Goal: Information Seeking & Learning: Learn about a topic

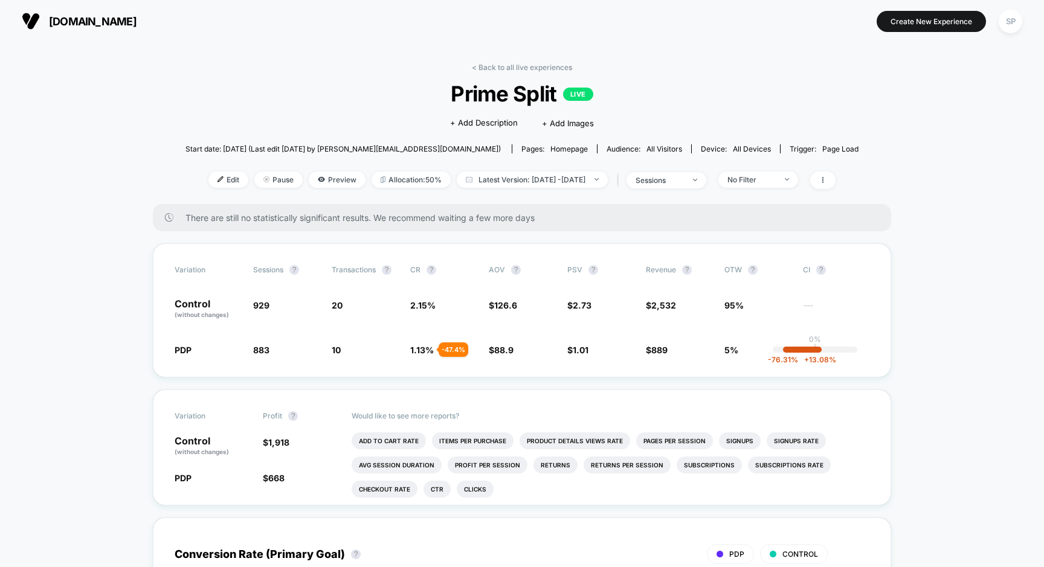
scroll to position [16, 0]
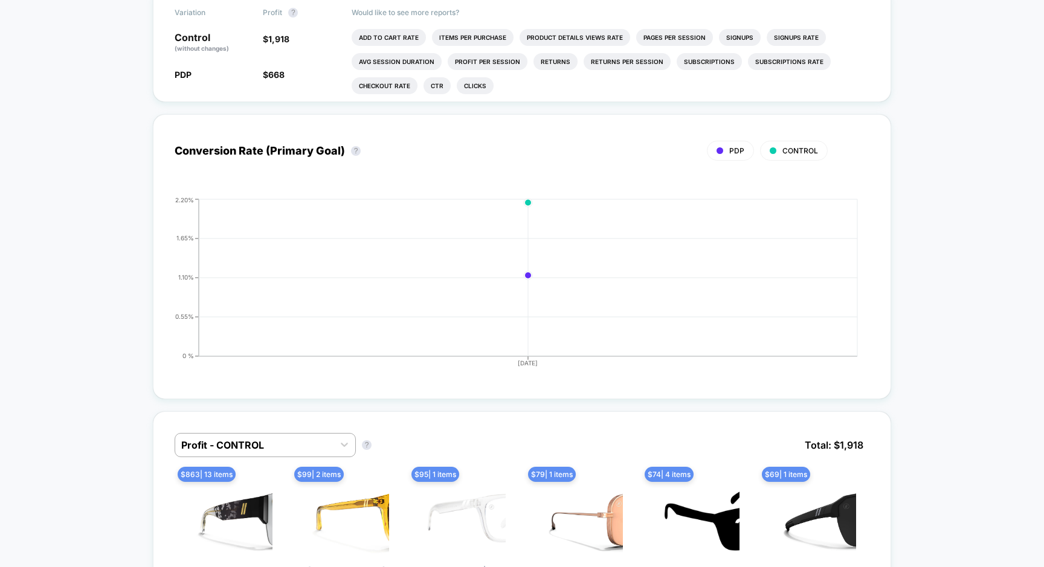
scroll to position [568, 0]
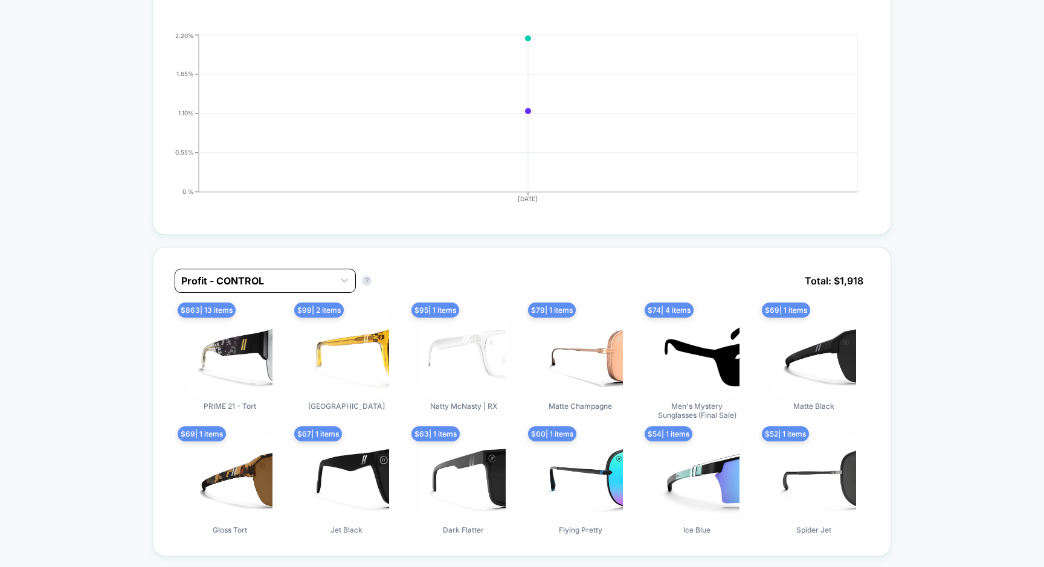
click at [302, 276] on div at bounding box center [254, 281] width 146 height 15
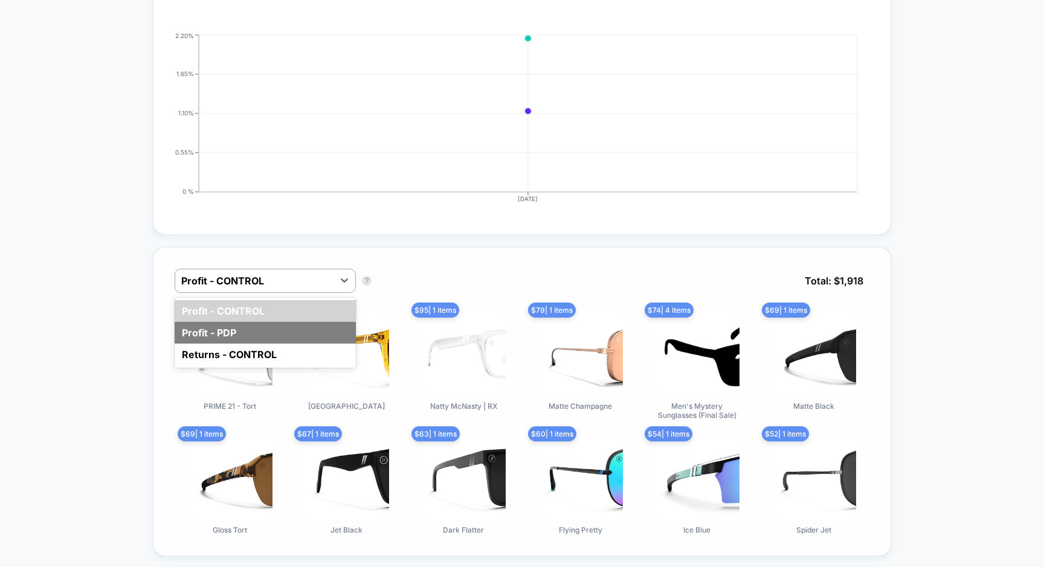
click at [299, 339] on div "Profit - PDP" at bounding box center [265, 333] width 181 height 22
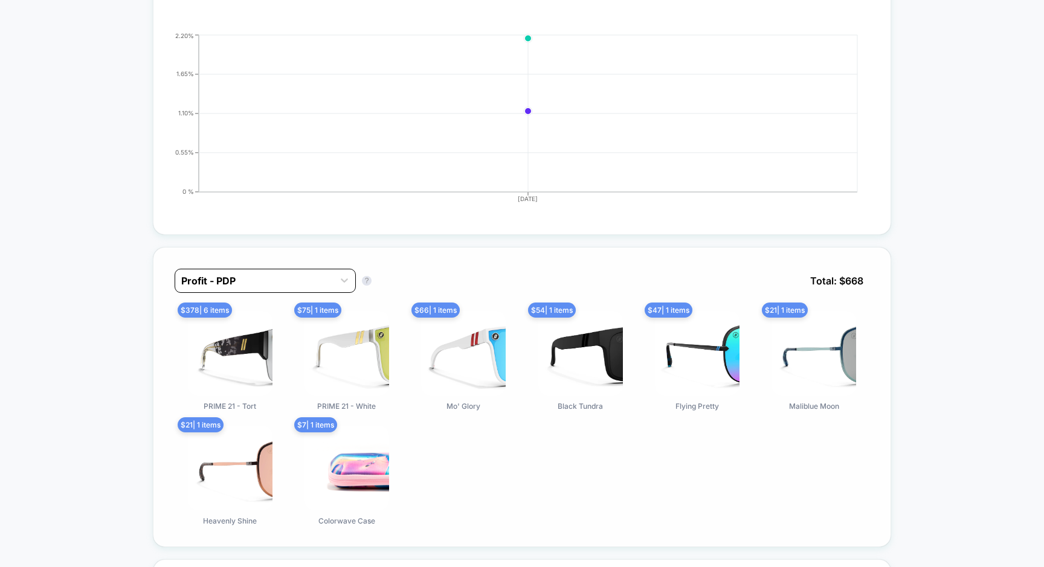
click at [294, 283] on div at bounding box center [254, 281] width 146 height 15
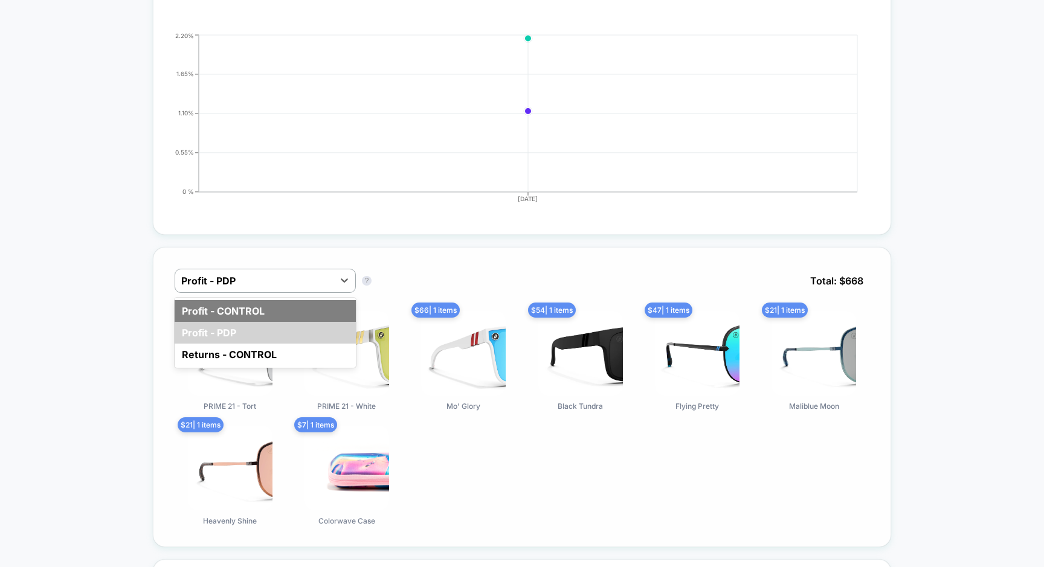
click at [293, 310] on div "Profit - CONTROL" at bounding box center [265, 311] width 181 height 22
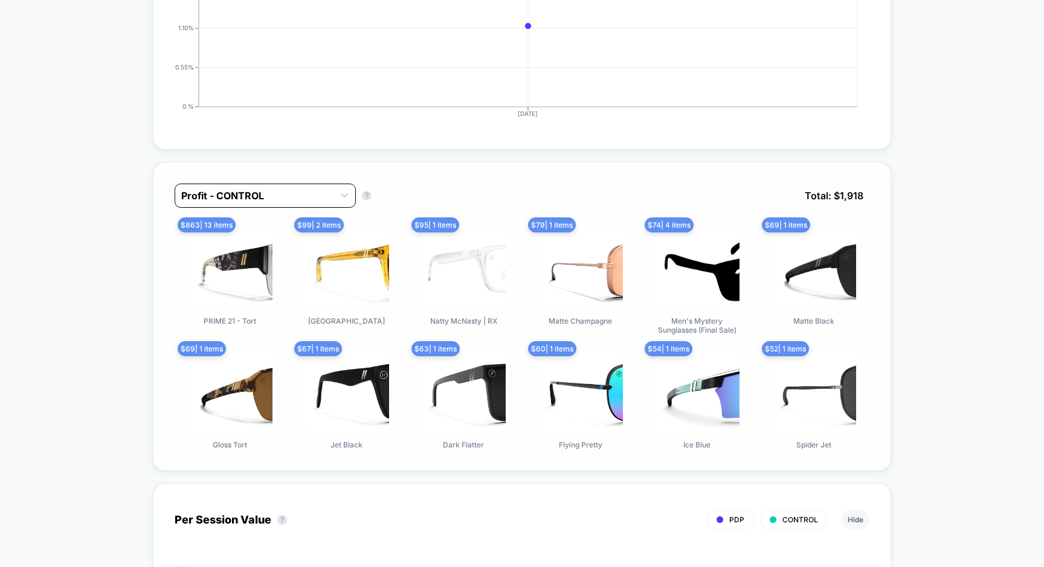
scroll to position [656, 0]
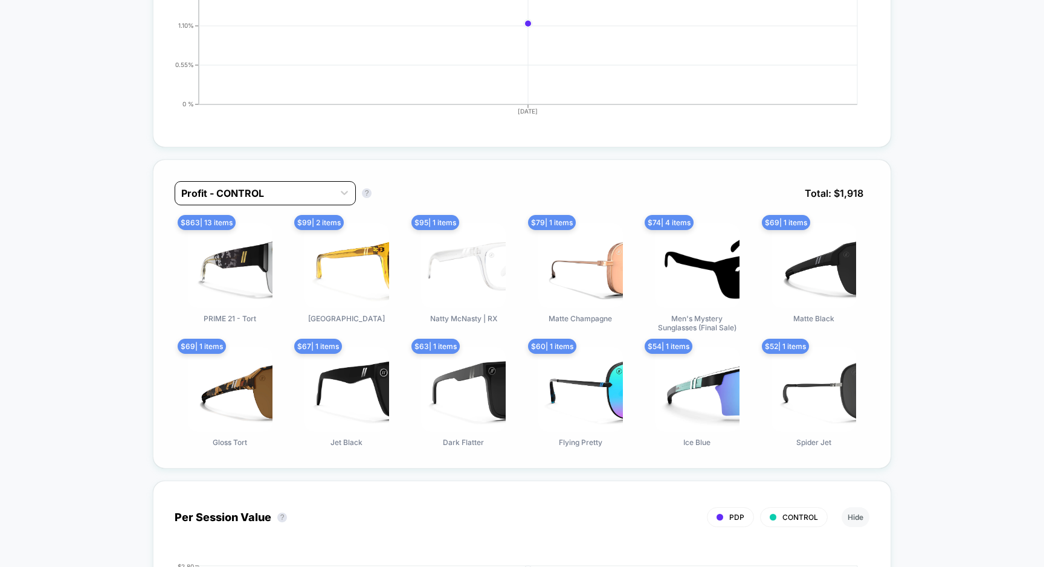
click at [263, 190] on div "Profit - CONTROL" at bounding box center [254, 193] width 146 height 12
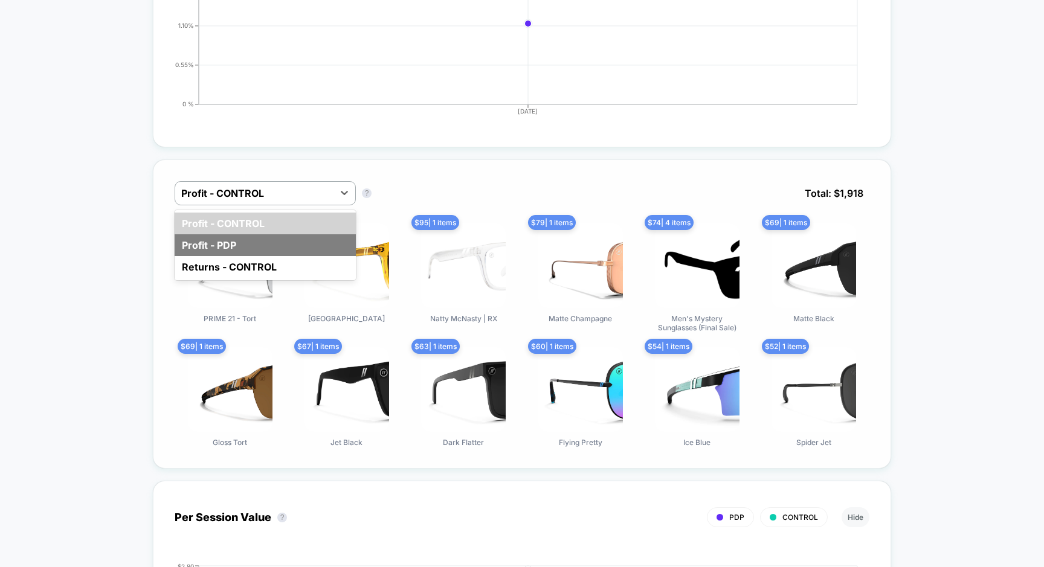
click at [265, 250] on div "Profit - PDP" at bounding box center [265, 245] width 181 height 22
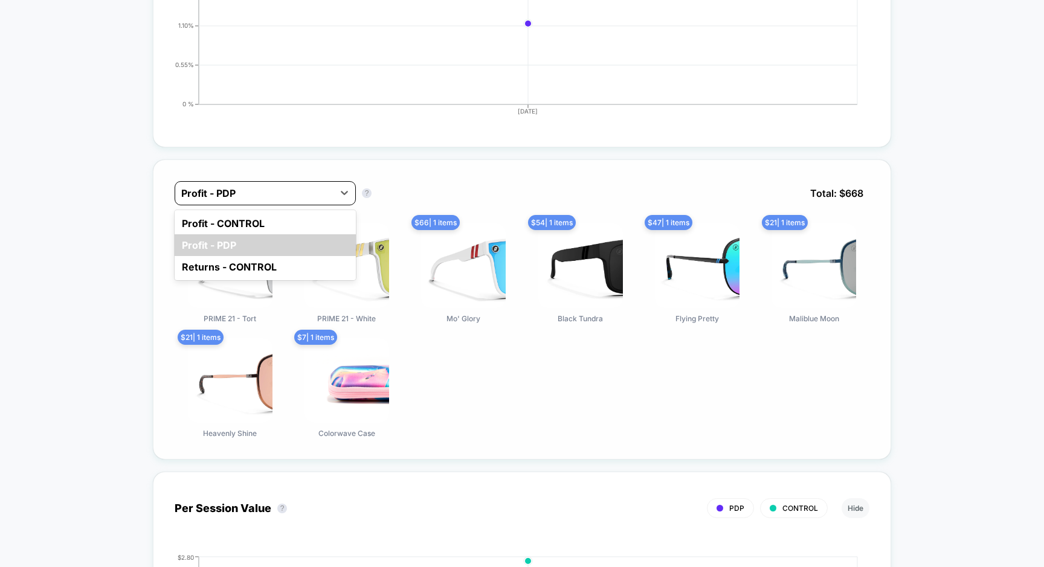
click at [272, 194] on div at bounding box center [254, 193] width 146 height 15
click at [268, 230] on div "Profit - CONTROL" at bounding box center [265, 224] width 181 height 22
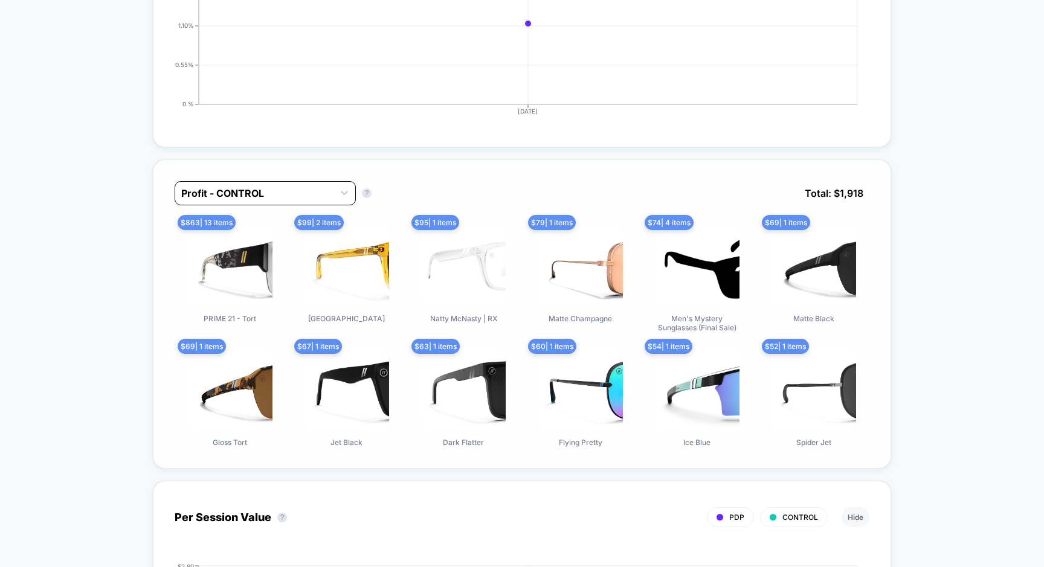
click at [282, 187] on div at bounding box center [254, 193] width 146 height 15
